Goal: Book appointment/travel/reservation

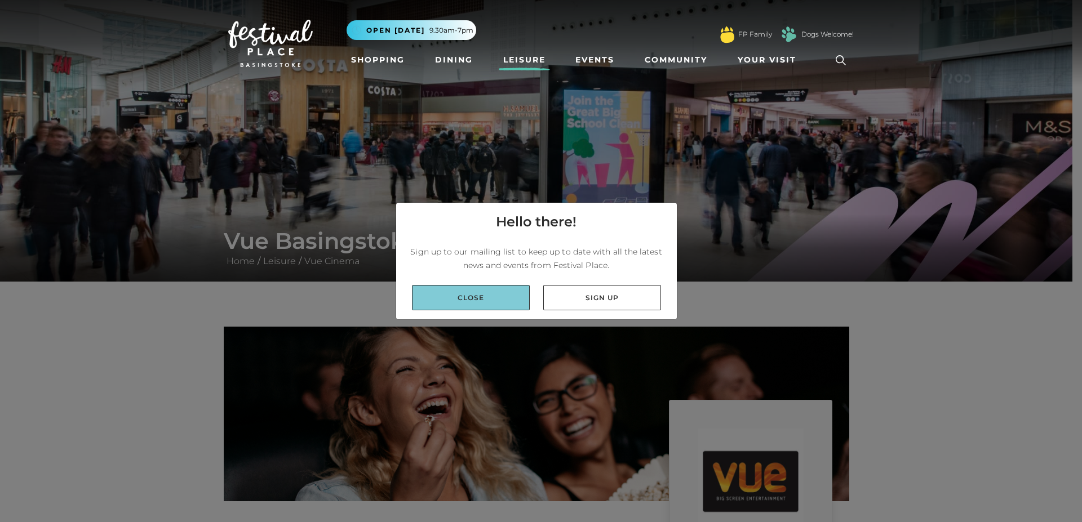
click at [498, 300] on link "Close" at bounding box center [471, 297] width 118 height 25
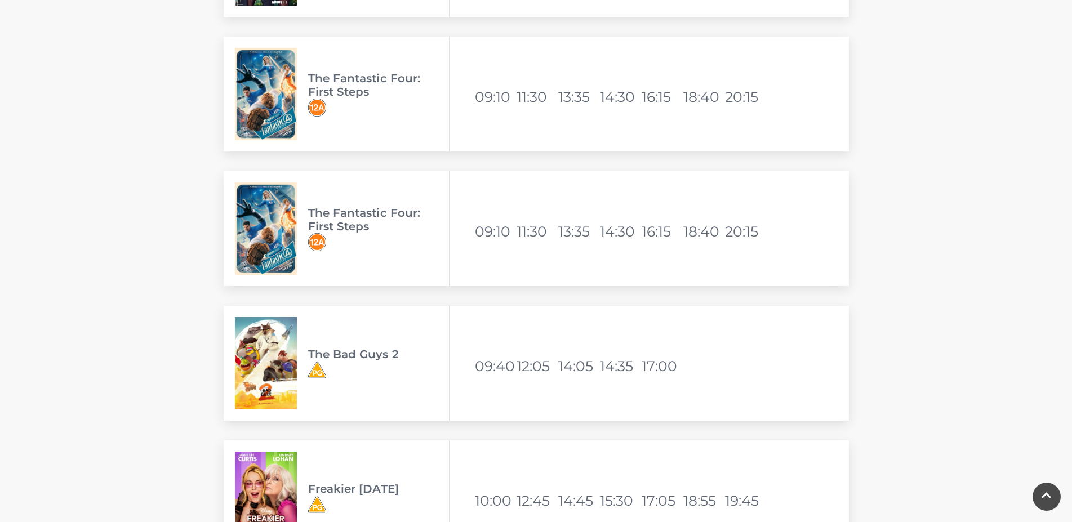
scroll to position [2701, 0]
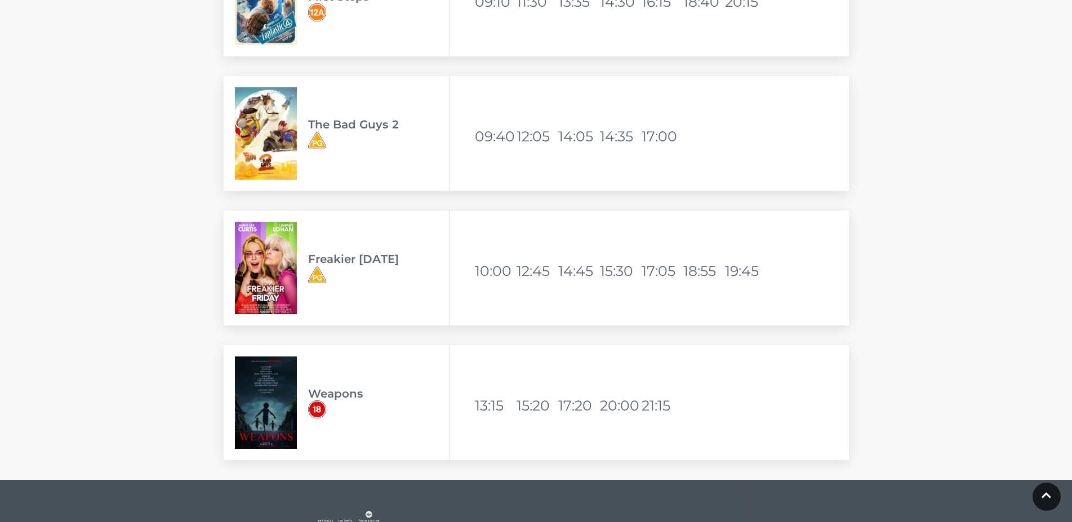
click at [268, 409] on img at bounding box center [266, 403] width 62 height 92
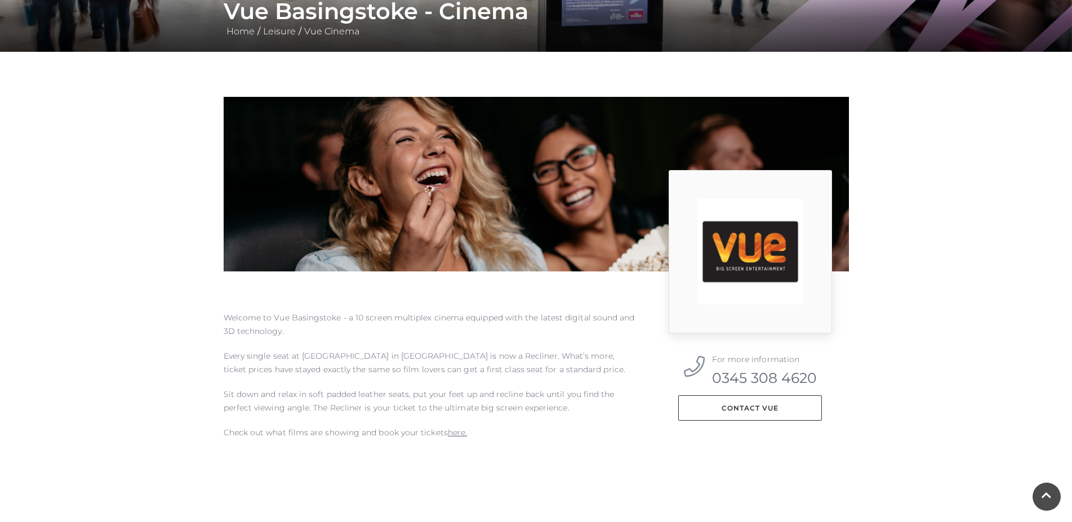
scroll to position [0, 0]
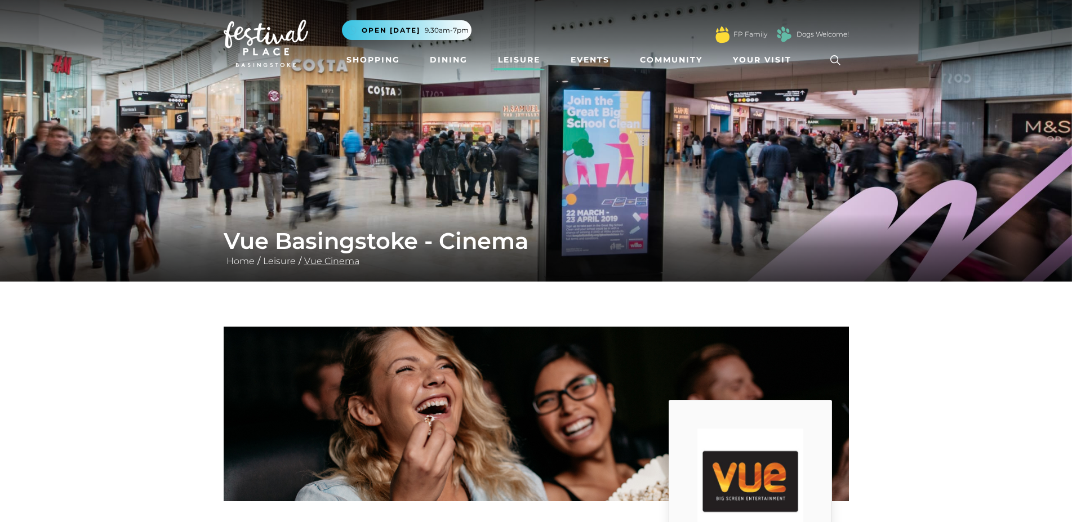
click at [342, 263] on link "Vue Cinema" at bounding box center [331, 261] width 61 height 11
click at [331, 261] on link "Vue Cinema" at bounding box center [331, 261] width 61 height 11
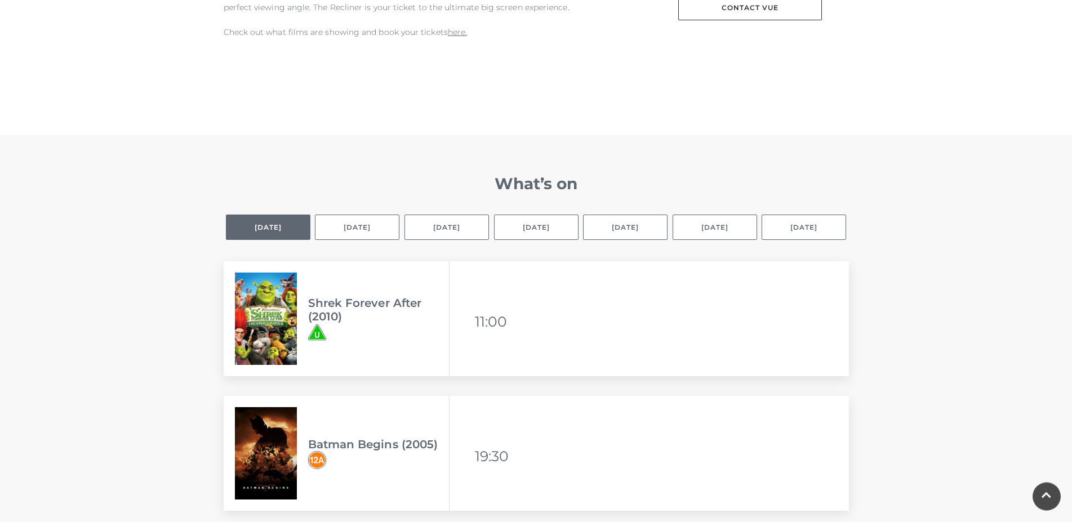
scroll to position [690, 0]
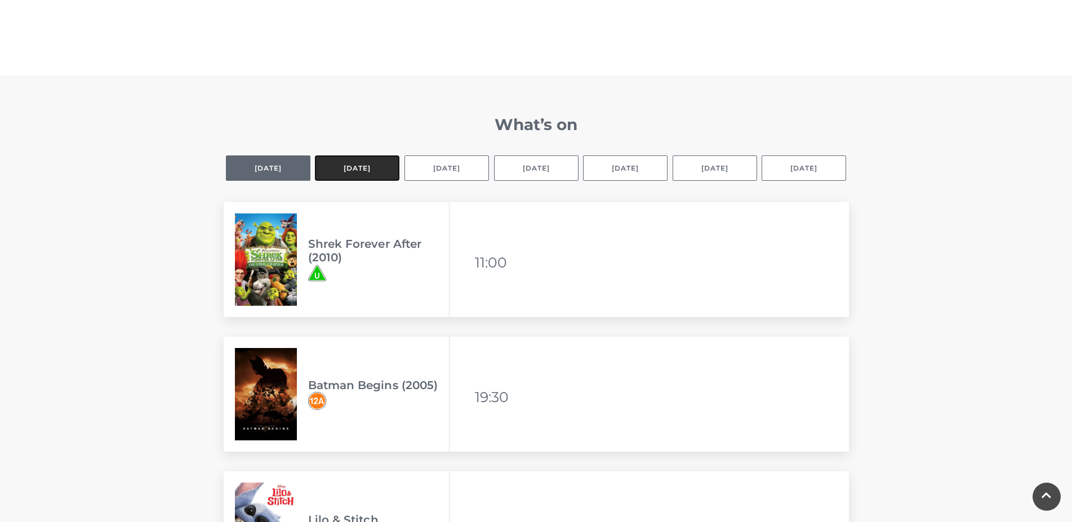
click at [354, 168] on button "[DATE]" at bounding box center [357, 168] width 85 height 25
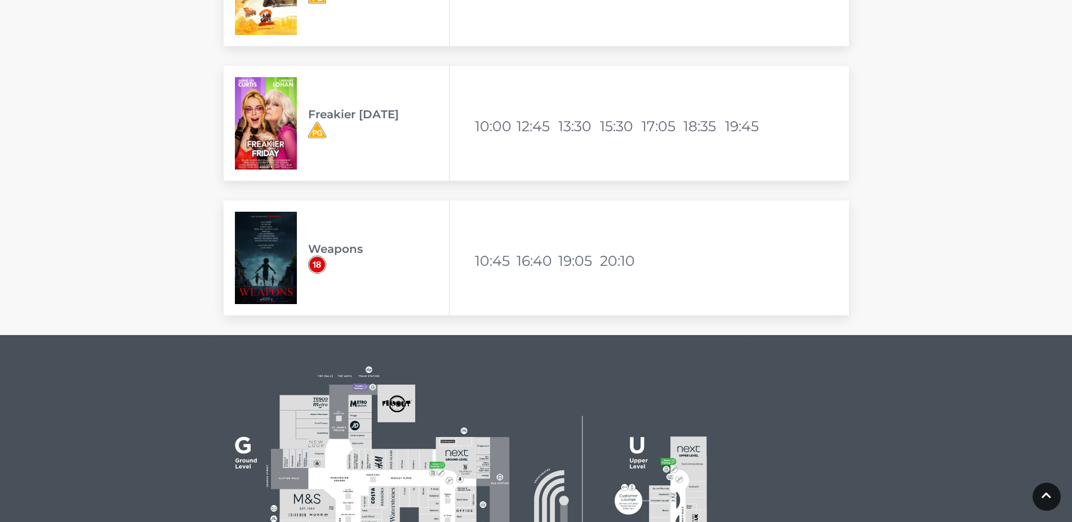
scroll to position [2989, 0]
